Goal: Find specific page/section: Find specific page/section

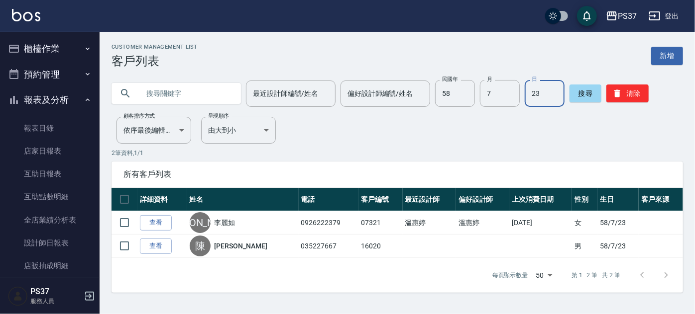
scroll to position [167, 0]
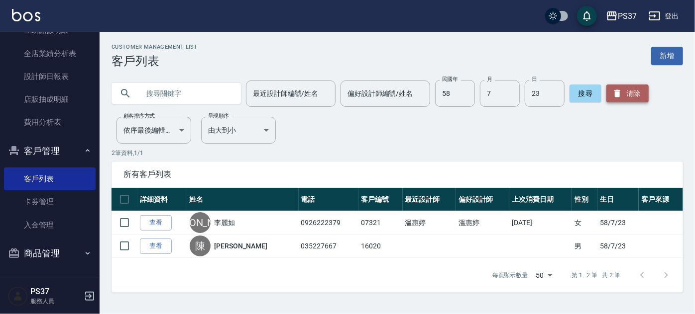
click at [624, 86] on button "清除" at bounding box center [627, 94] width 42 height 18
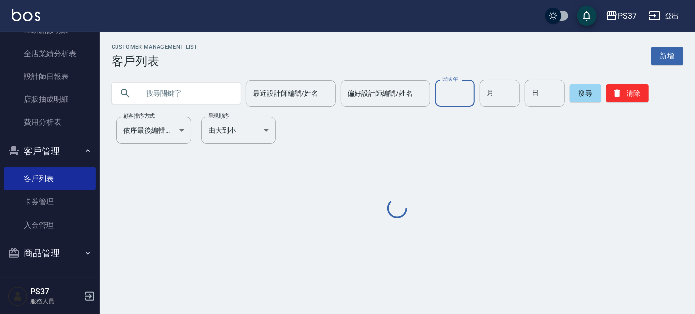
drag, startPoint x: 460, startPoint y: 102, endPoint x: 470, endPoint y: 102, distance: 9.5
click at [460, 102] on input "民國年" at bounding box center [455, 93] width 40 height 27
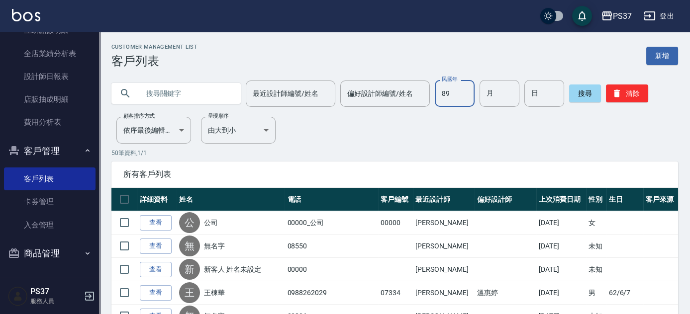
type input "89"
type input "4"
type input "17"
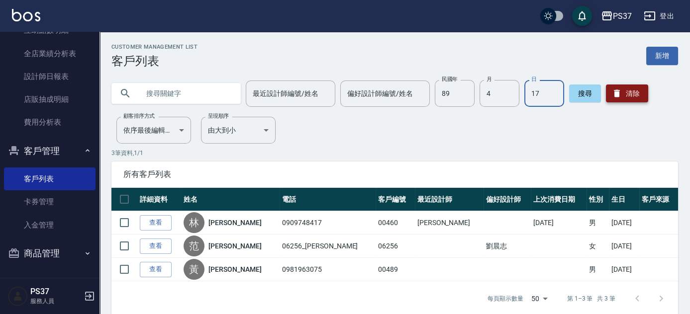
click at [635, 97] on button "清除" at bounding box center [627, 94] width 42 height 18
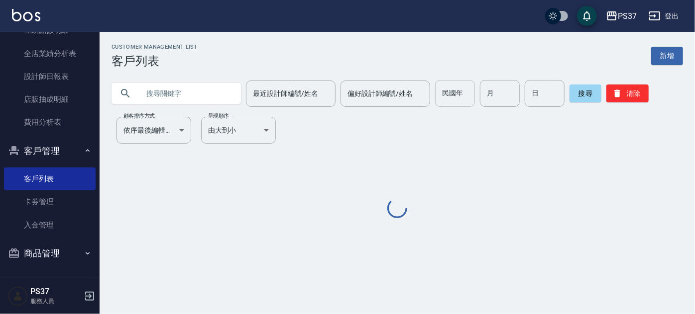
click at [456, 99] on input "民國年" at bounding box center [455, 93] width 40 height 27
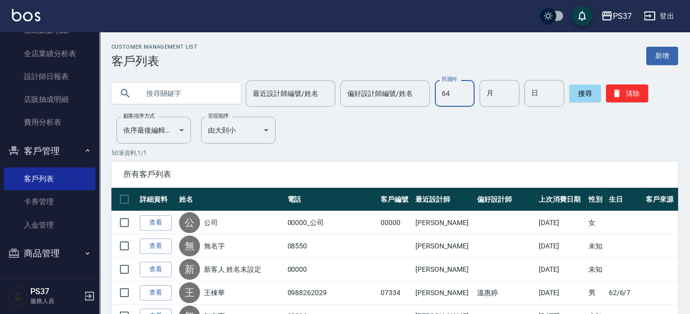
type input "64"
type input "03"
type input "04"
